Goal: Check status: Check status

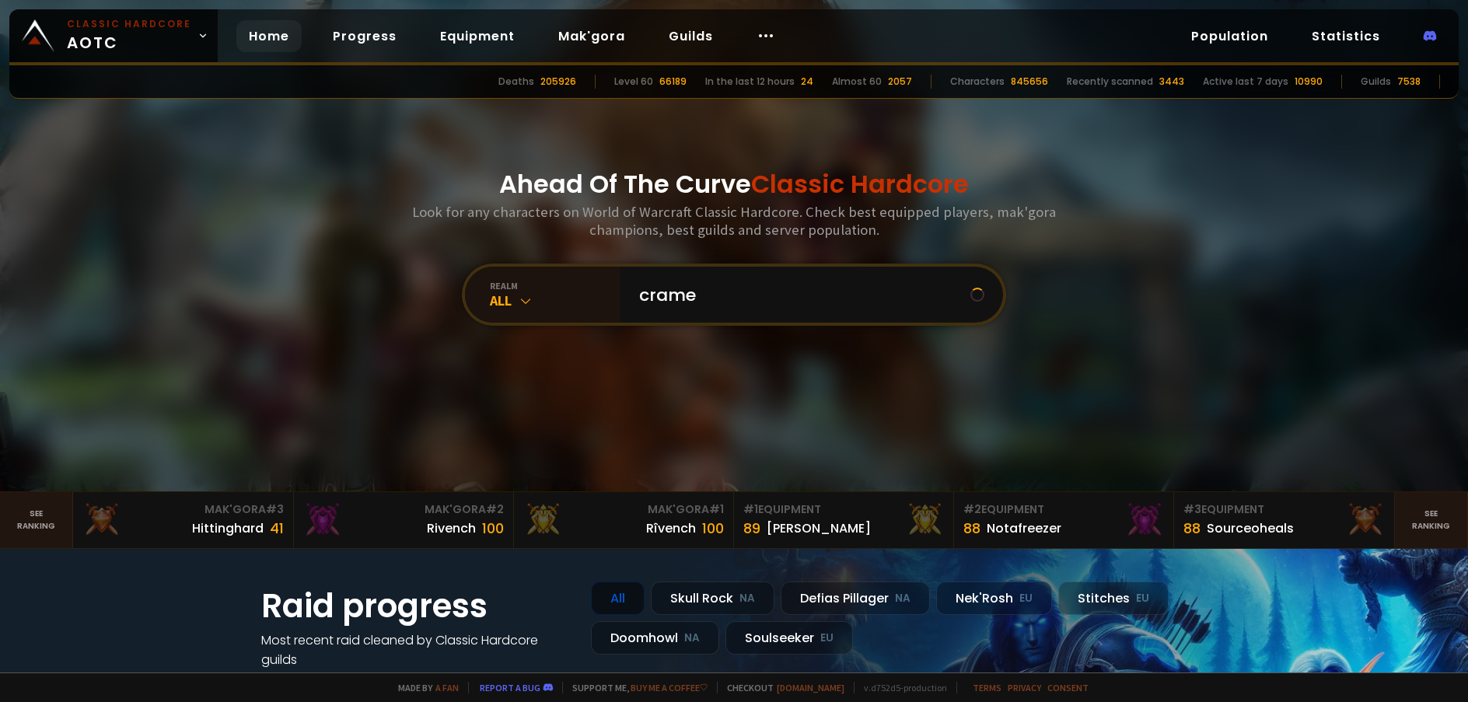
type input "[PERSON_NAME]"
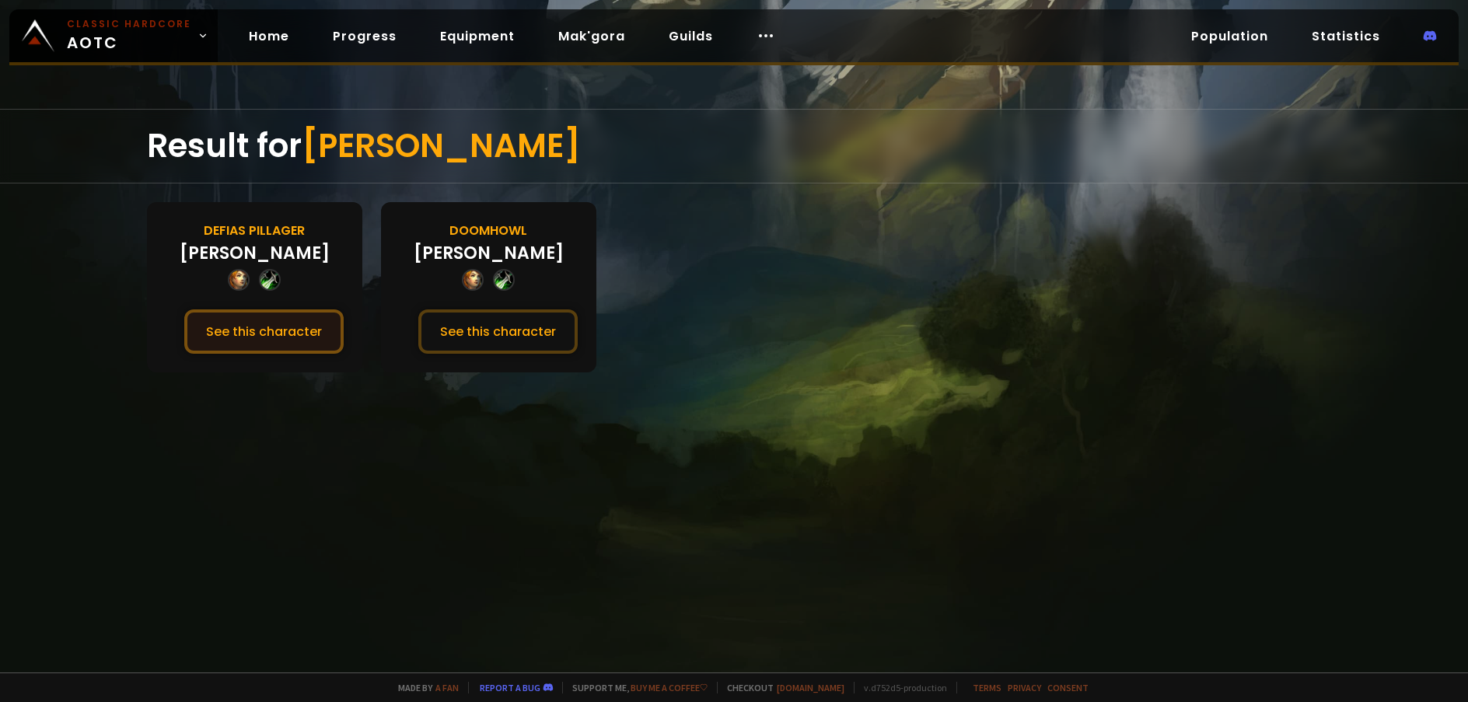
click at [309, 340] on button "See this character" at bounding box center [263, 332] width 159 height 44
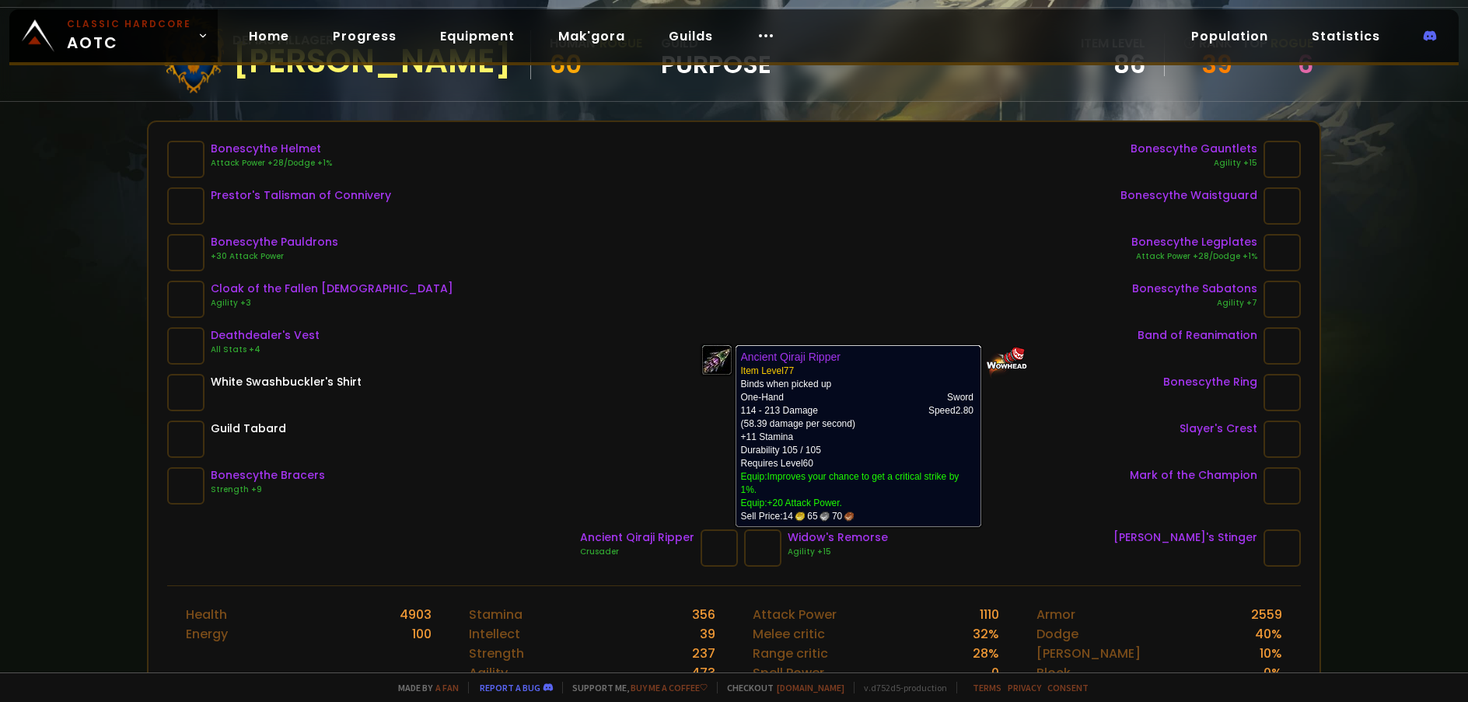
scroll to position [78, 0]
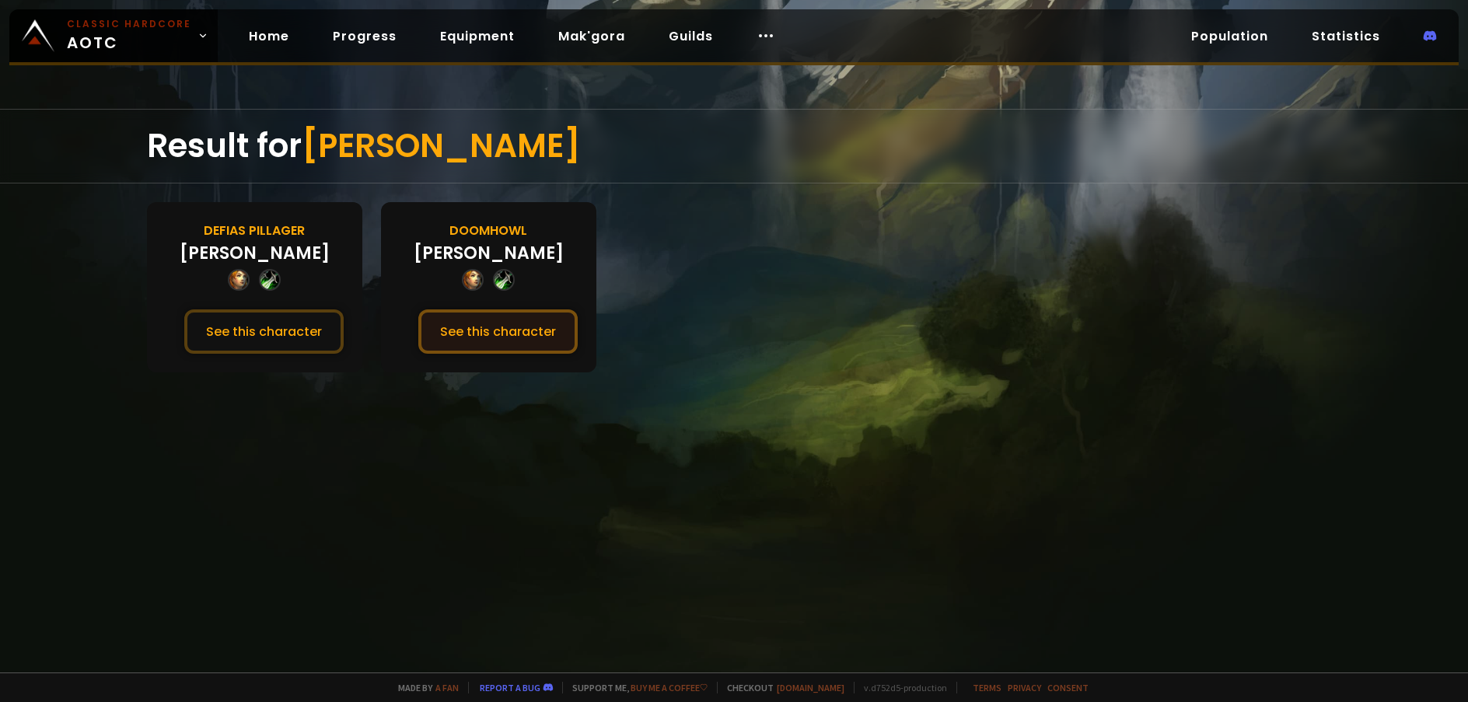
click at [542, 323] on button "See this character" at bounding box center [497, 332] width 159 height 44
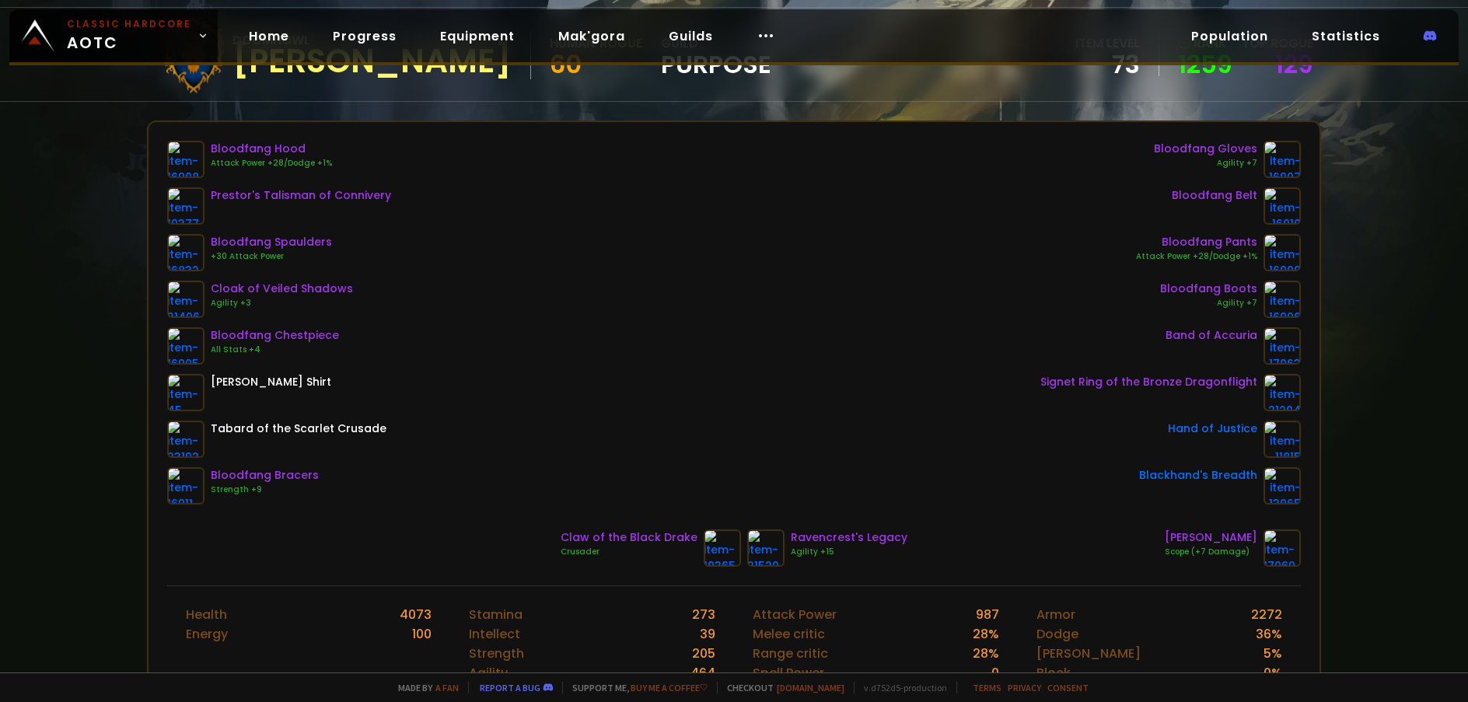
scroll to position [78, 0]
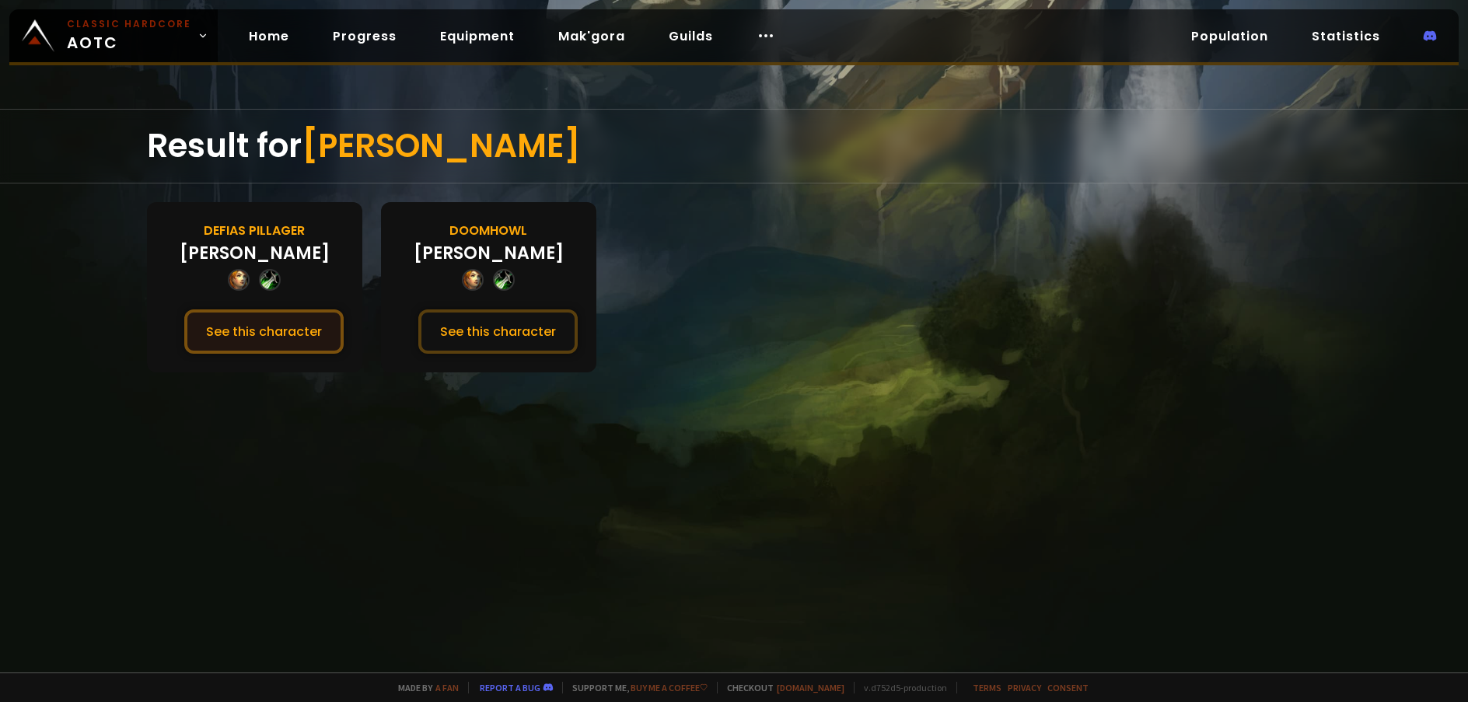
click at [271, 326] on button "See this character" at bounding box center [263, 332] width 159 height 44
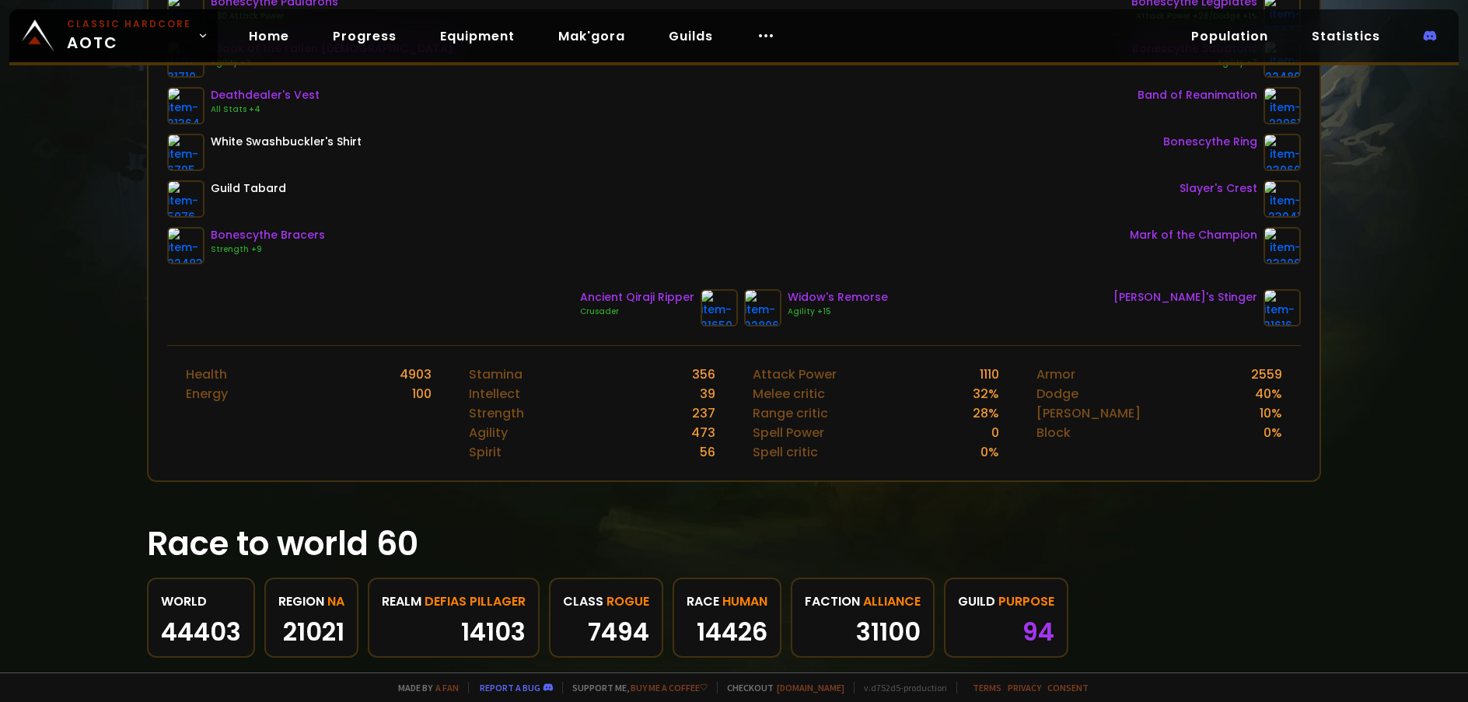
scroll to position [389, 0]
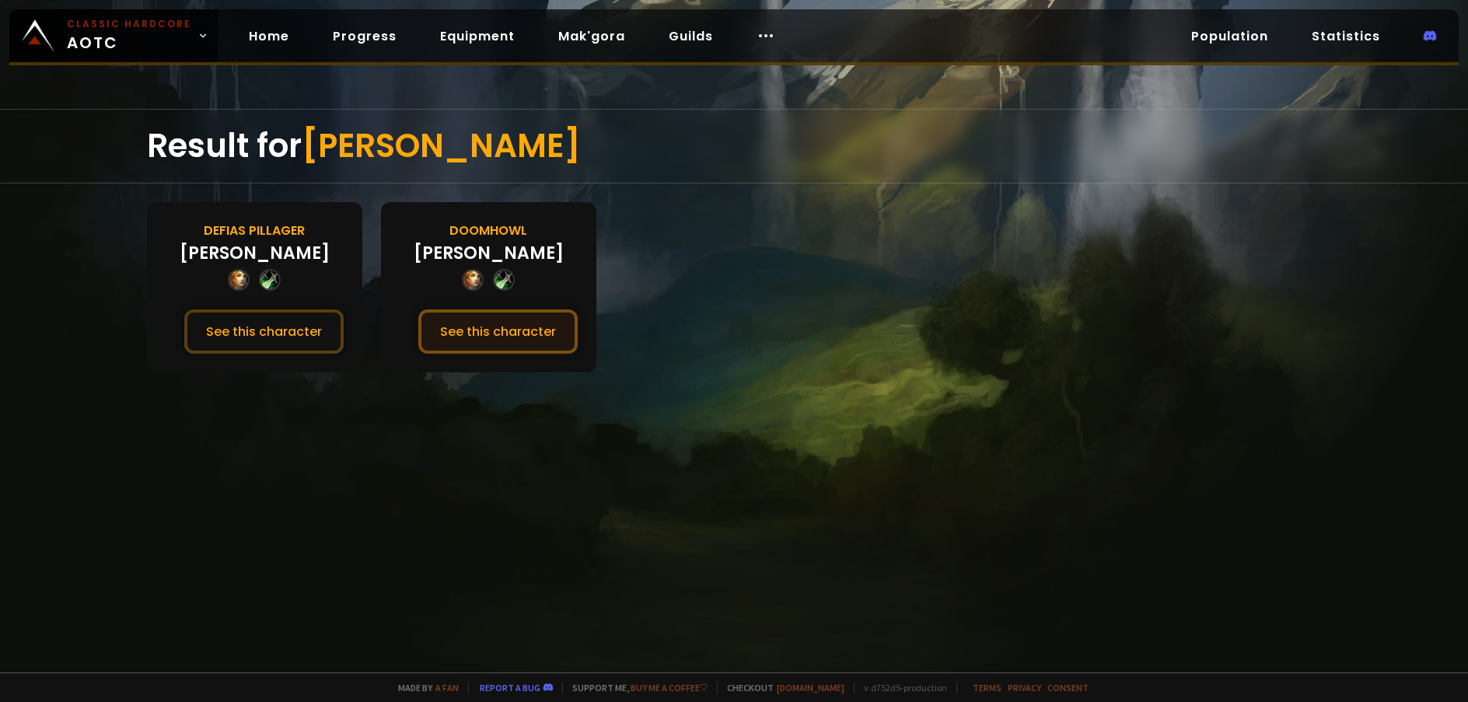
click at [443, 327] on button "See this character" at bounding box center [497, 332] width 159 height 44
